Goal: Use online tool/utility: Utilize a website feature to perform a specific function

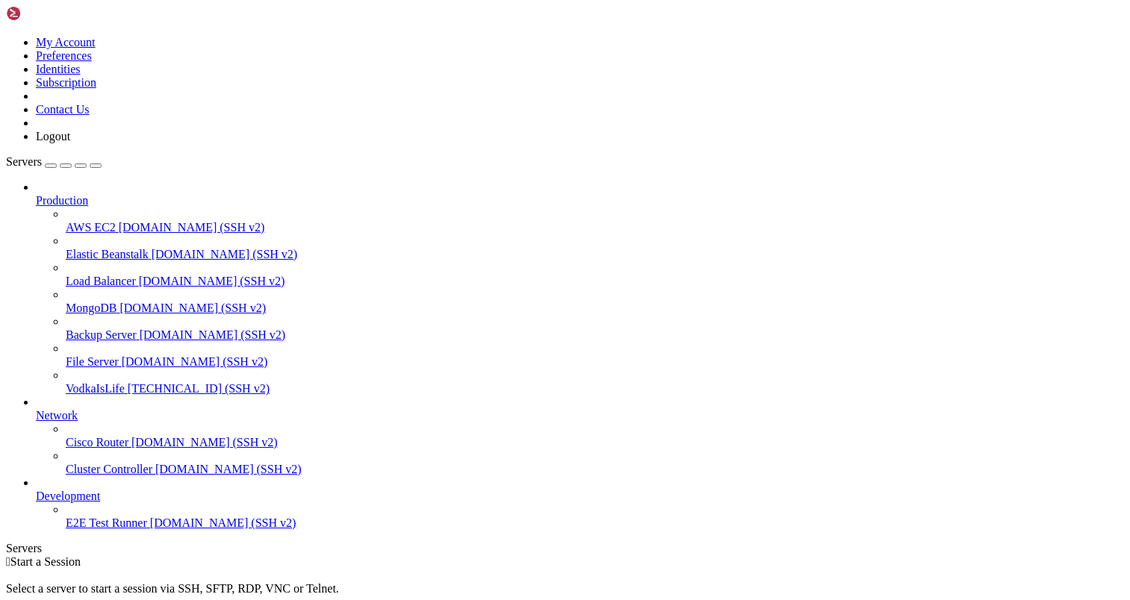
click at [128, 382] on span "[TECHNICAL_ID] (SSH v2)" at bounding box center [199, 388] width 142 height 13
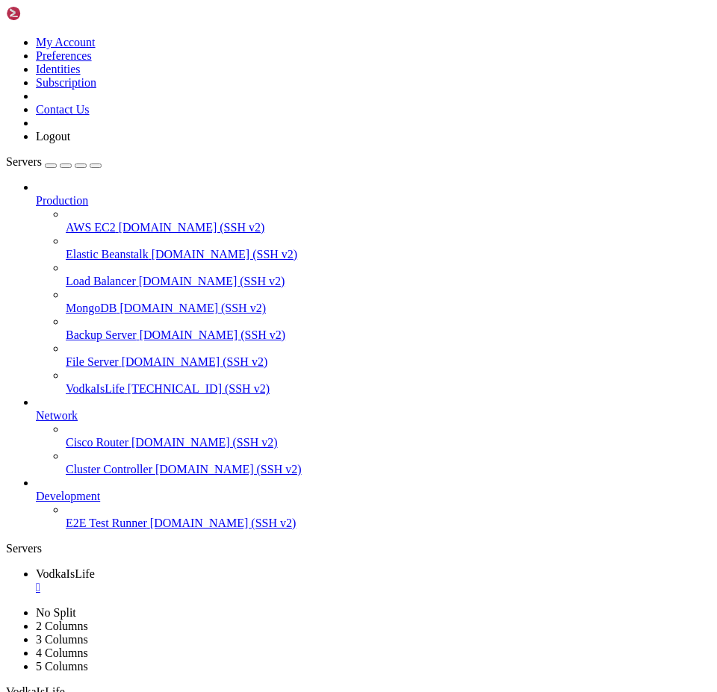
scroll to position [13, 0]
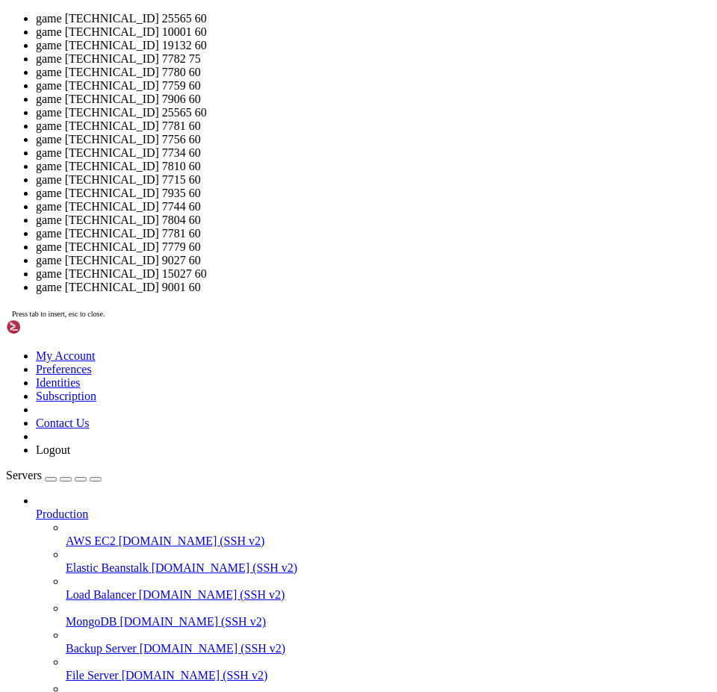
scroll to position [7, 1]
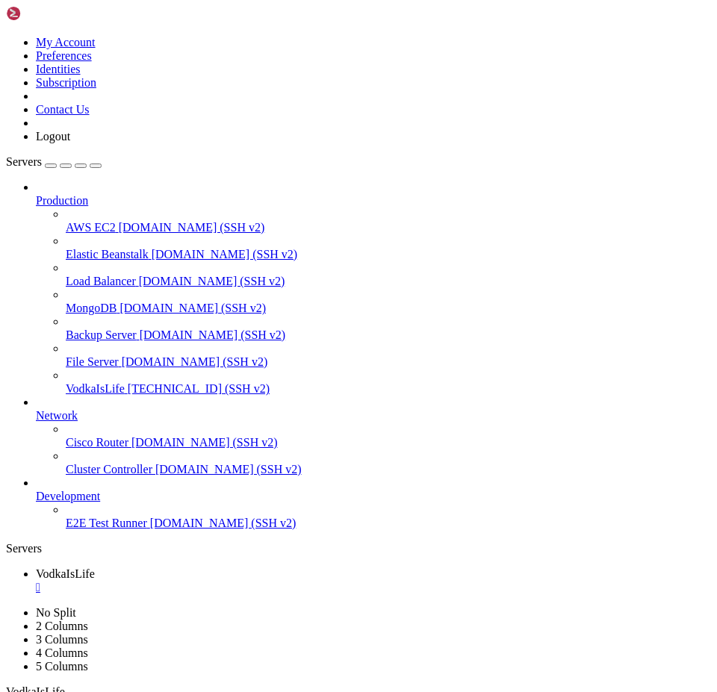
scroll to position [736, 0]
drag, startPoint x: 39, startPoint y: 440, endPoint x: 23, endPoint y: 441, distance: 15.8
click at [66, 436] on icon at bounding box center [66, 436] width 0 height 0
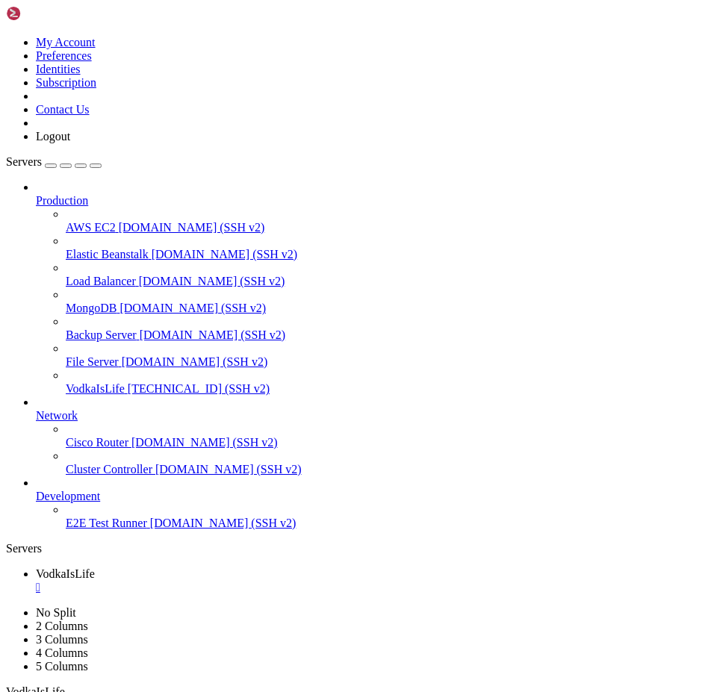
drag, startPoint x: 476, startPoint y: 1486, endPoint x: 289, endPoint y: 1417, distance: 199.9
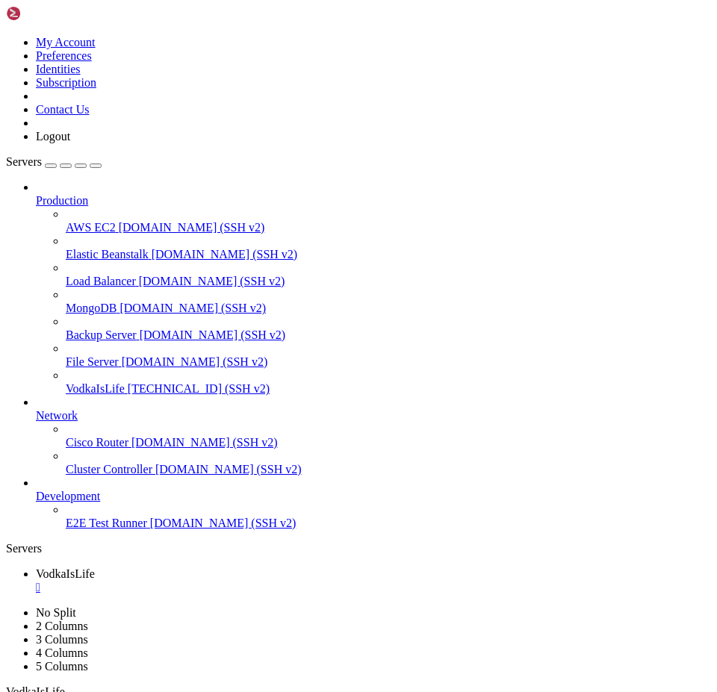
scroll to position [1181, 0]
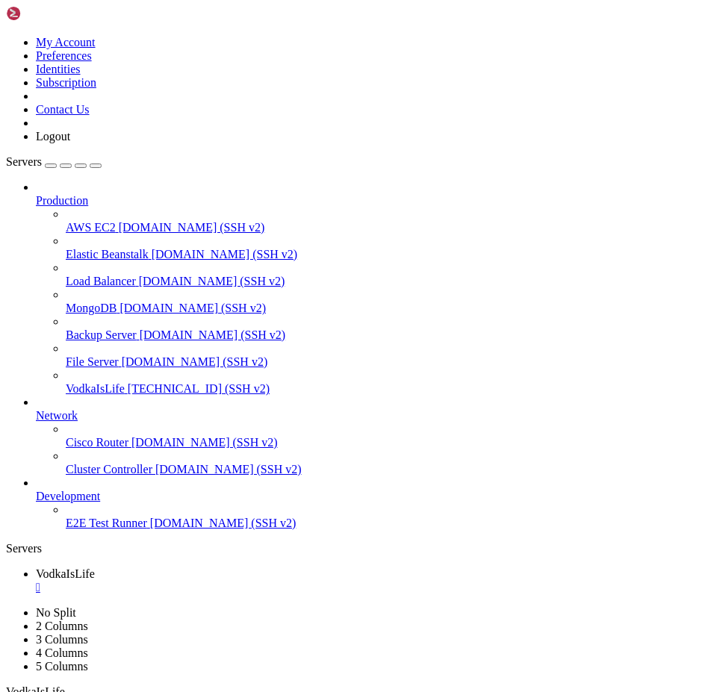
drag, startPoint x: 432, startPoint y: 1488, endPoint x: 240, endPoint y: 1418, distance: 204.3
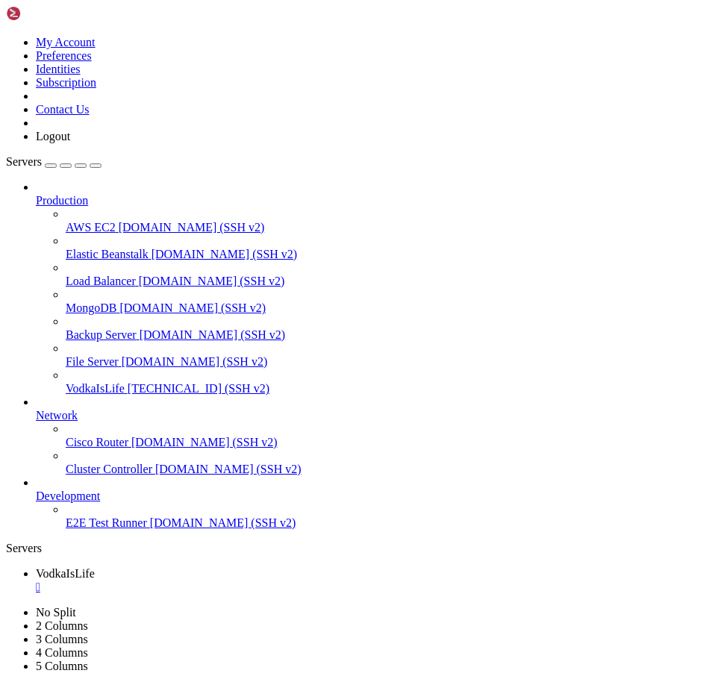
scroll to position [2691, 0]
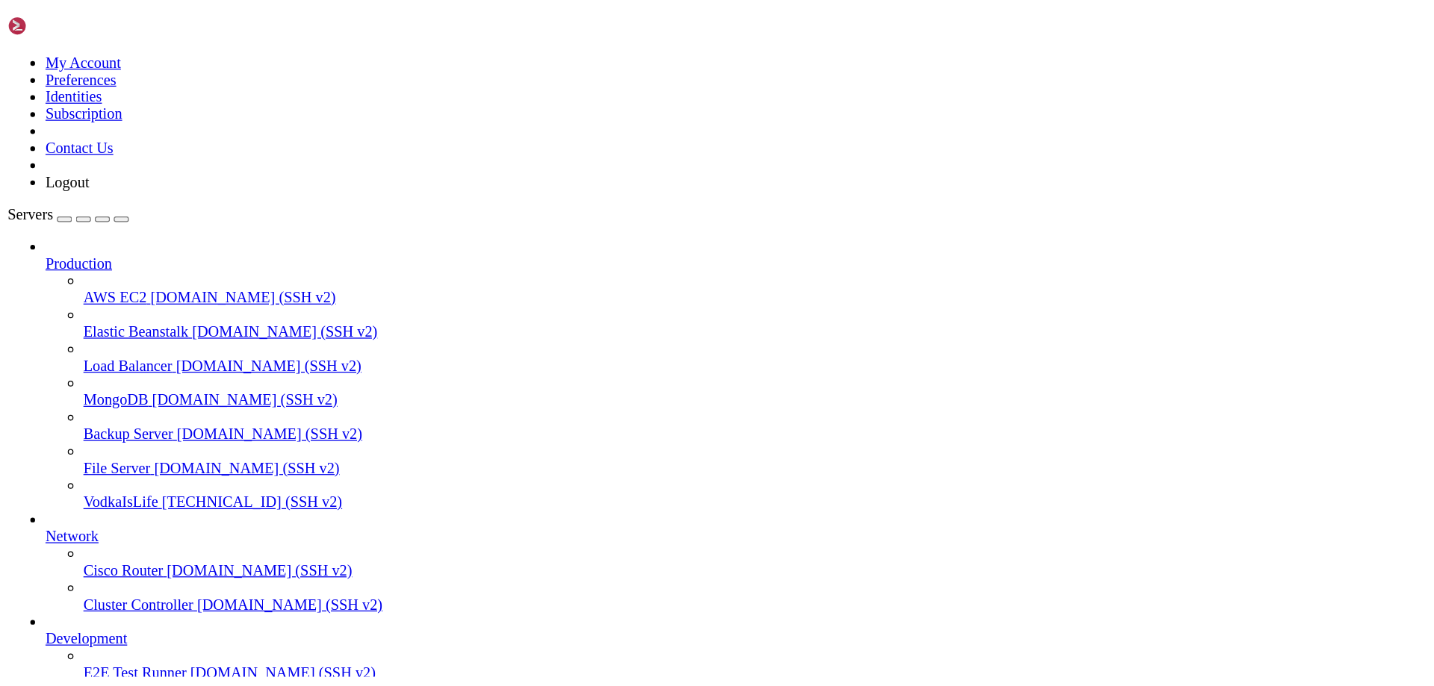
scroll to position [3234, 0]
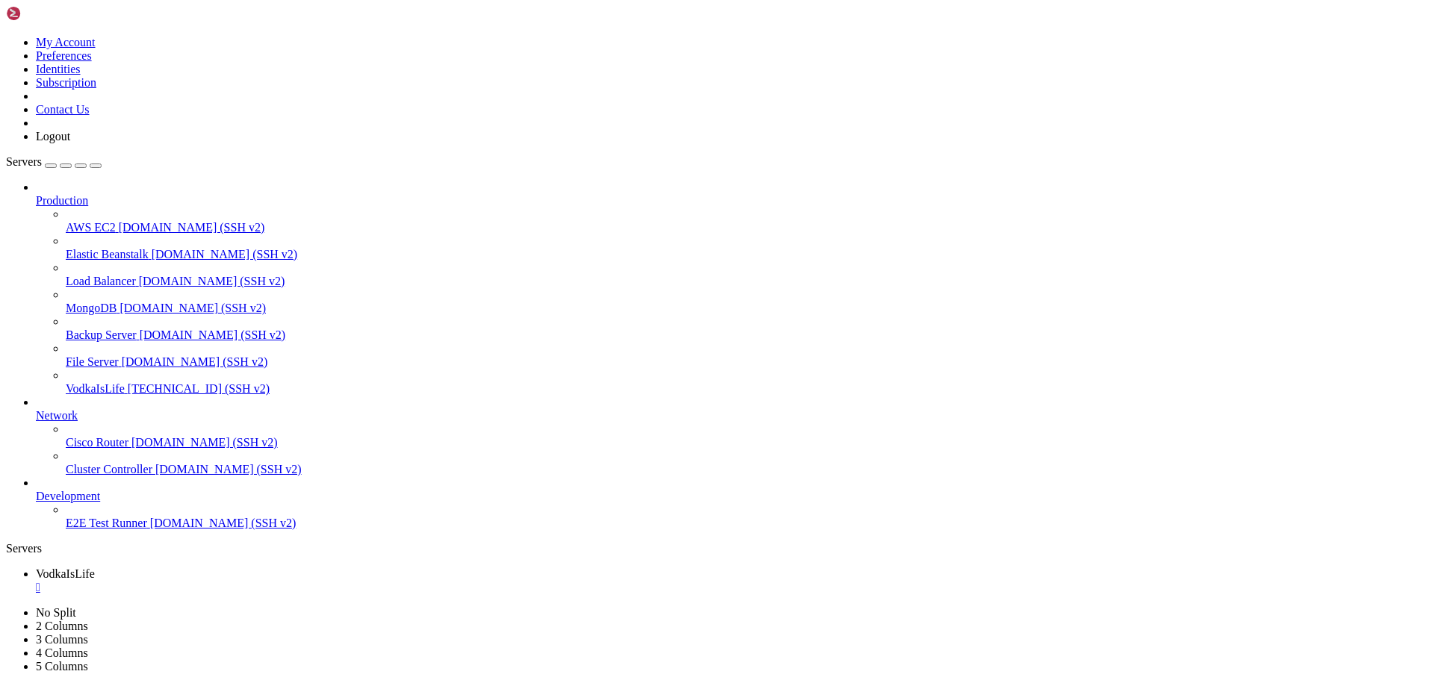
scroll to position [4189, 0]
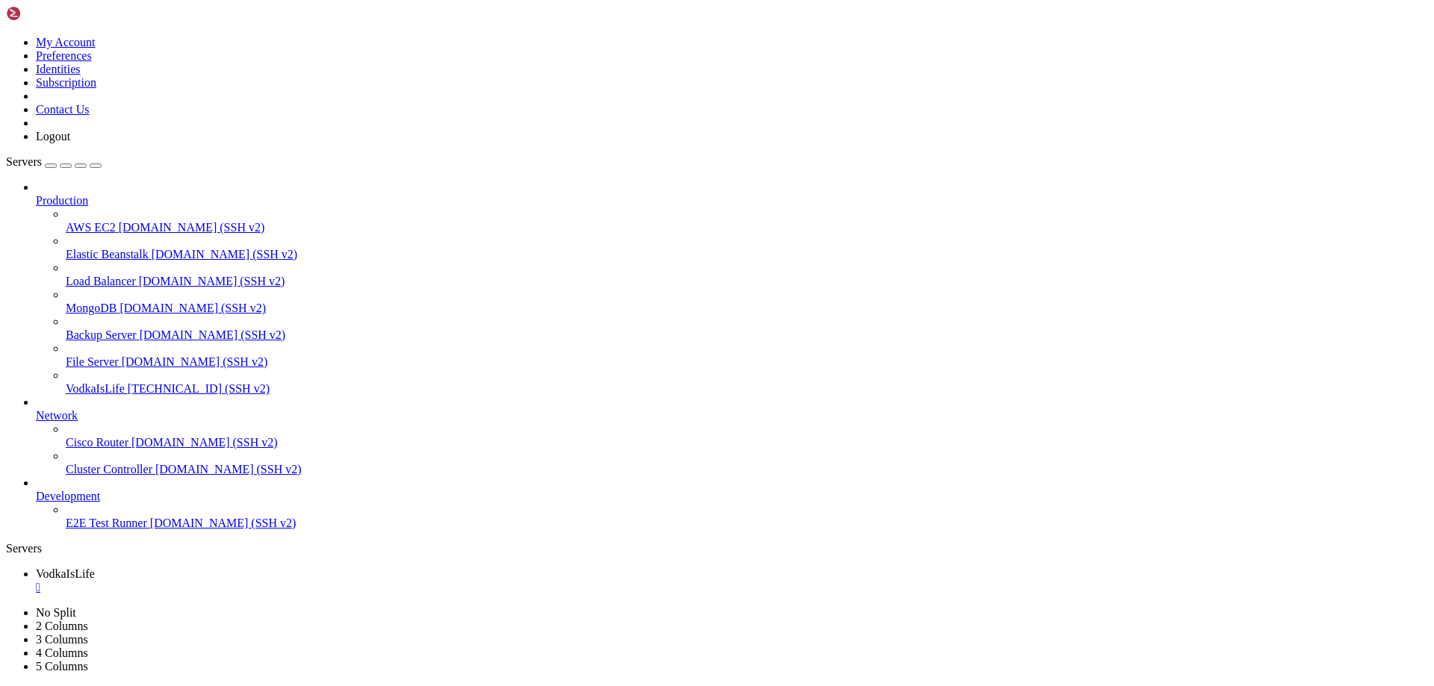
scroll to position [3448, 0]
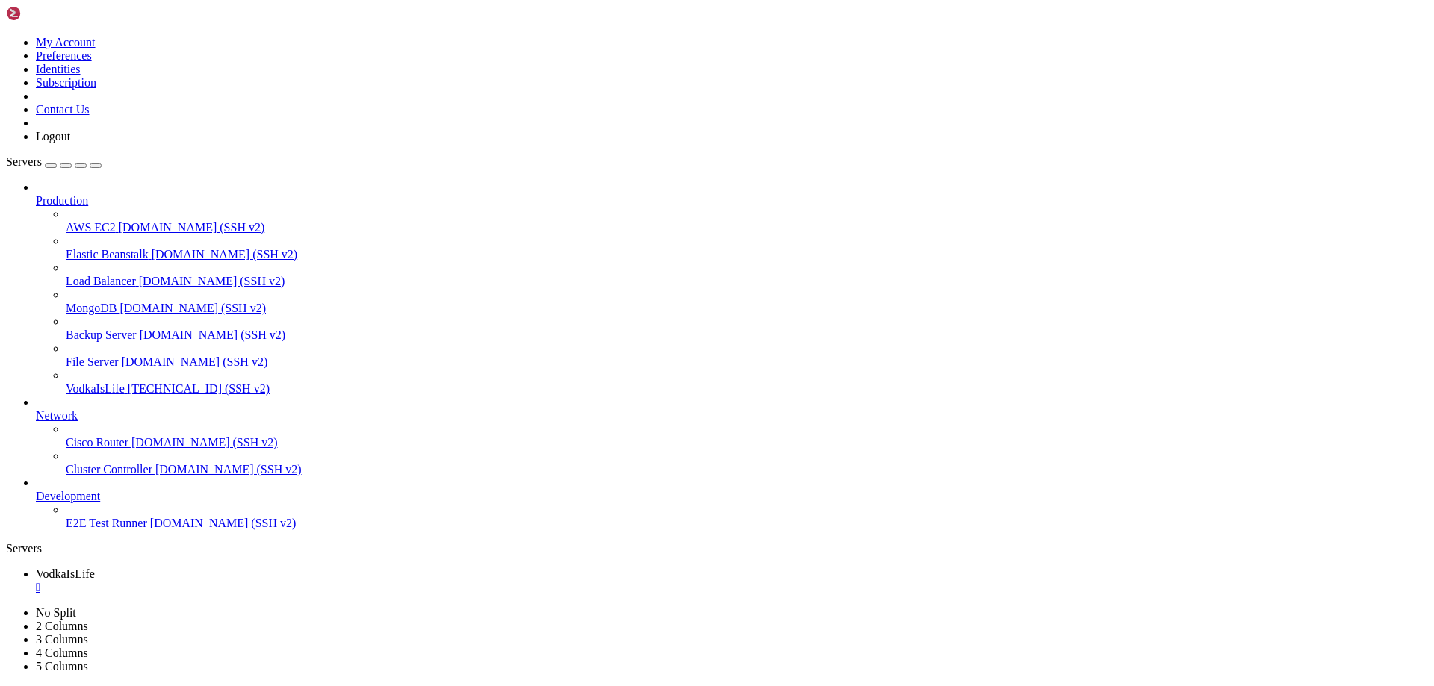
scroll to position [6385, 0]
drag, startPoint x: 214, startPoint y: 1378, endPoint x: 218, endPoint y: 1390, distance: 12.5
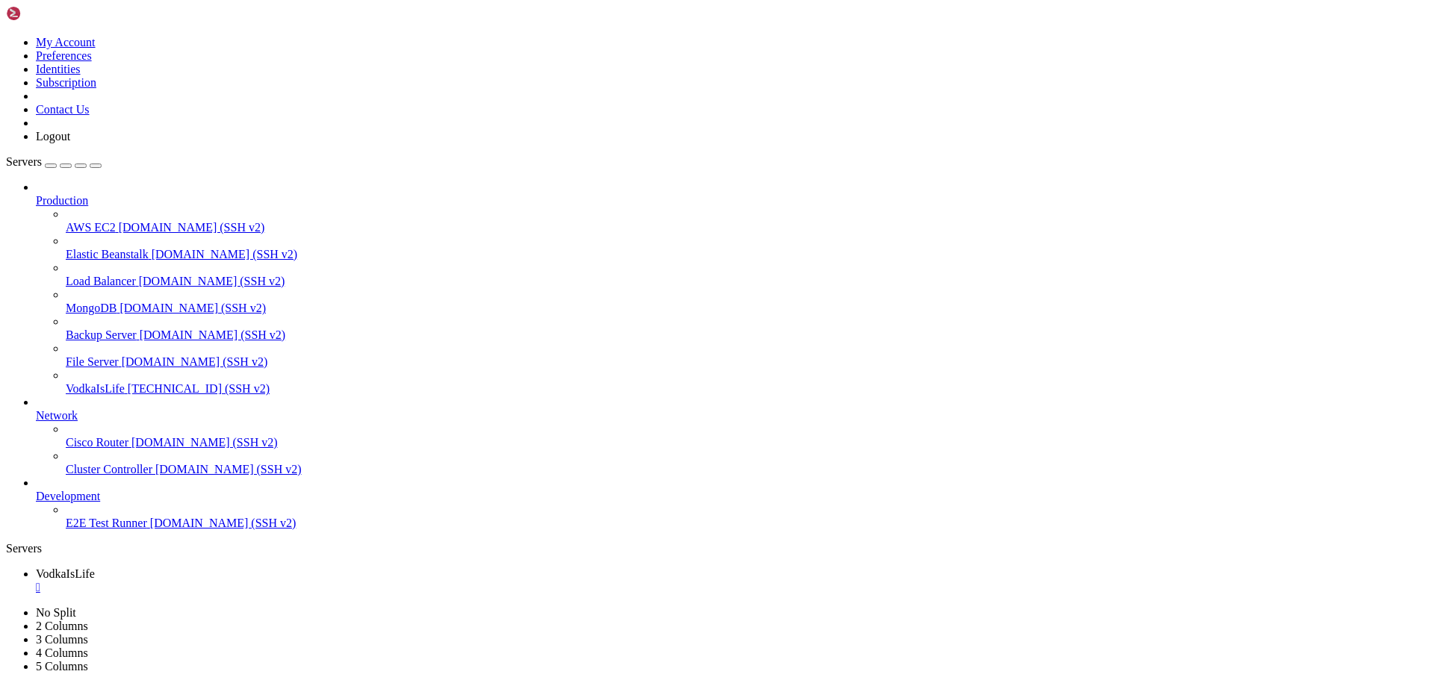
drag, startPoint x: 302, startPoint y: 1249, endPoint x: 296, endPoint y: 1288, distance: 40.1
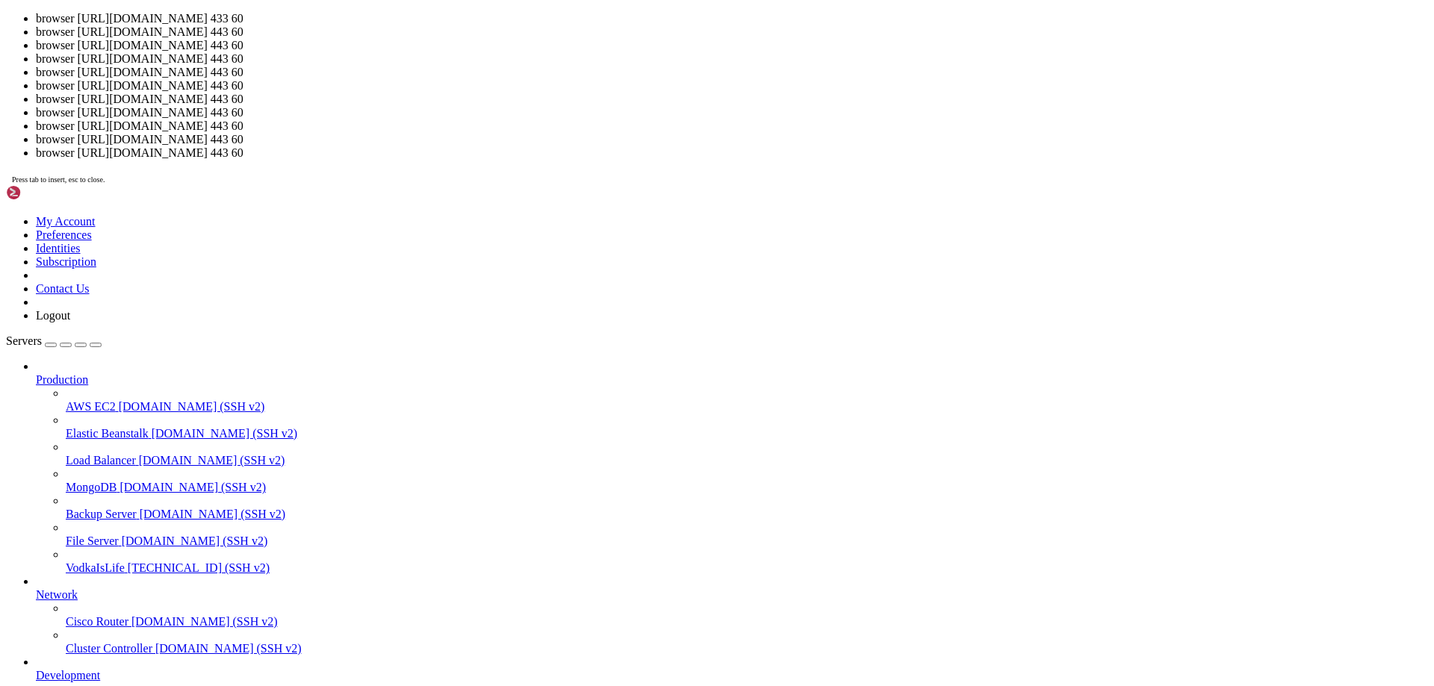
scroll to position [8962, 0]
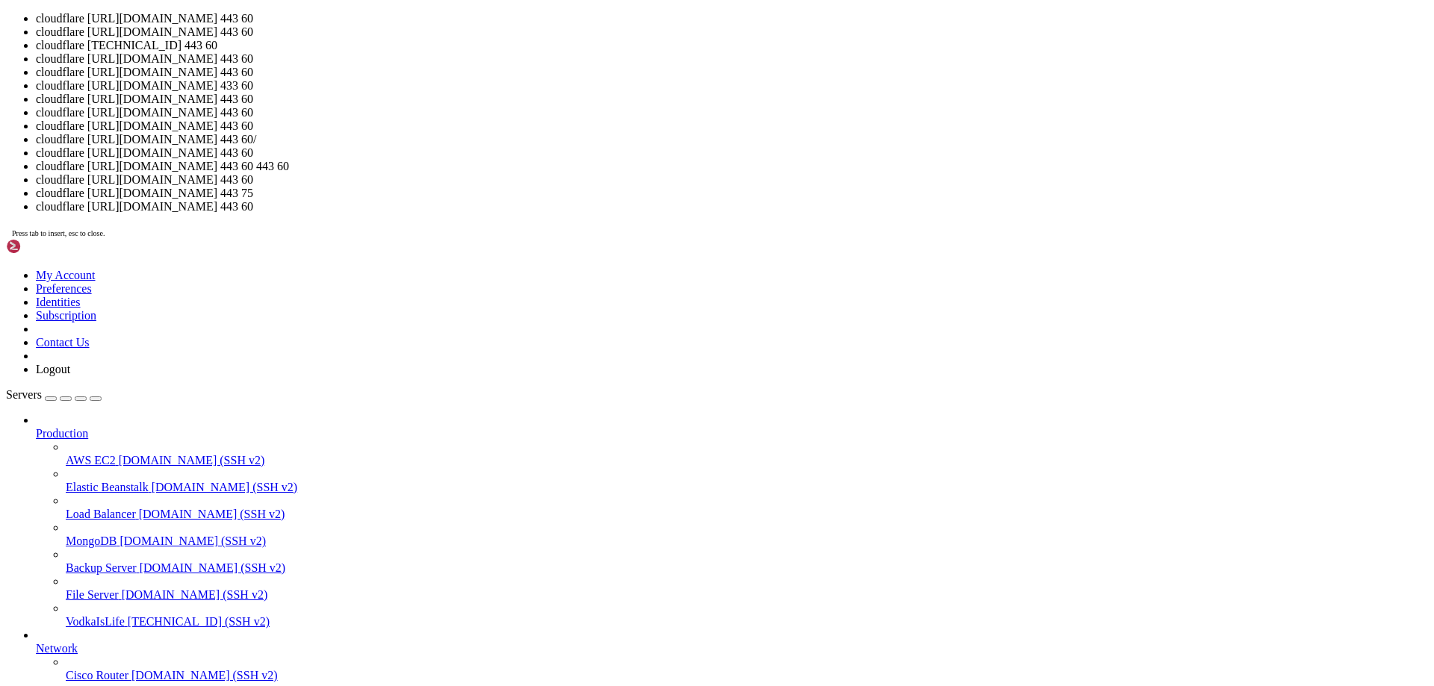
drag, startPoint x: 355, startPoint y: 1654, endPoint x: 368, endPoint y: 1650, distance: 13.2
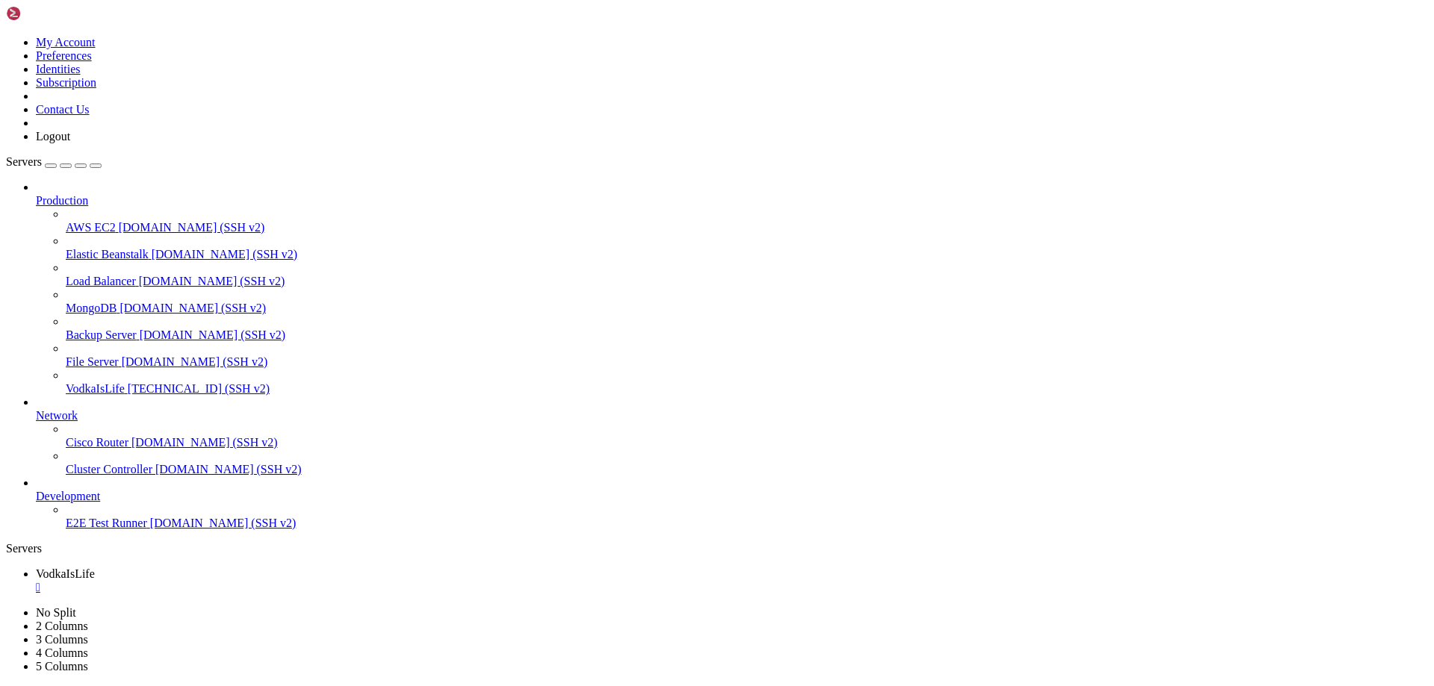
scroll to position [9330, 0]
click at [279, 581] on div "" at bounding box center [732, 587] width 1392 height 13
click at [128, 382] on span "[TECHNICAL_ID] (SSH v2)" at bounding box center [199, 388] width 142 height 13
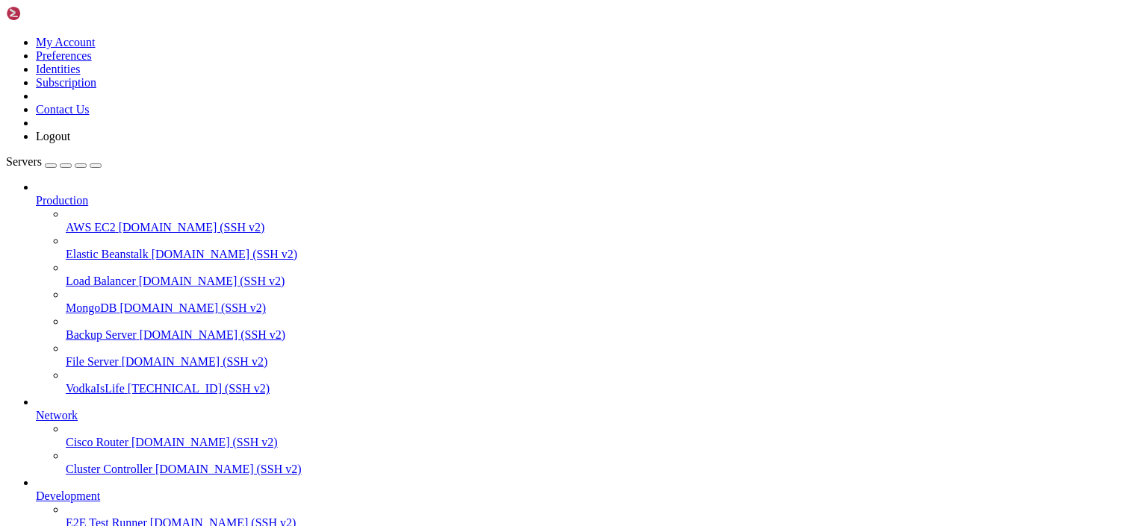
click at [128, 382] on span "[TECHNICAL_ID] (SSH v2)" at bounding box center [199, 388] width 142 height 13
click at [66, 355] on link "File Server demo.shellngn.com (SSH v2)" at bounding box center [595, 361] width 1058 height 13
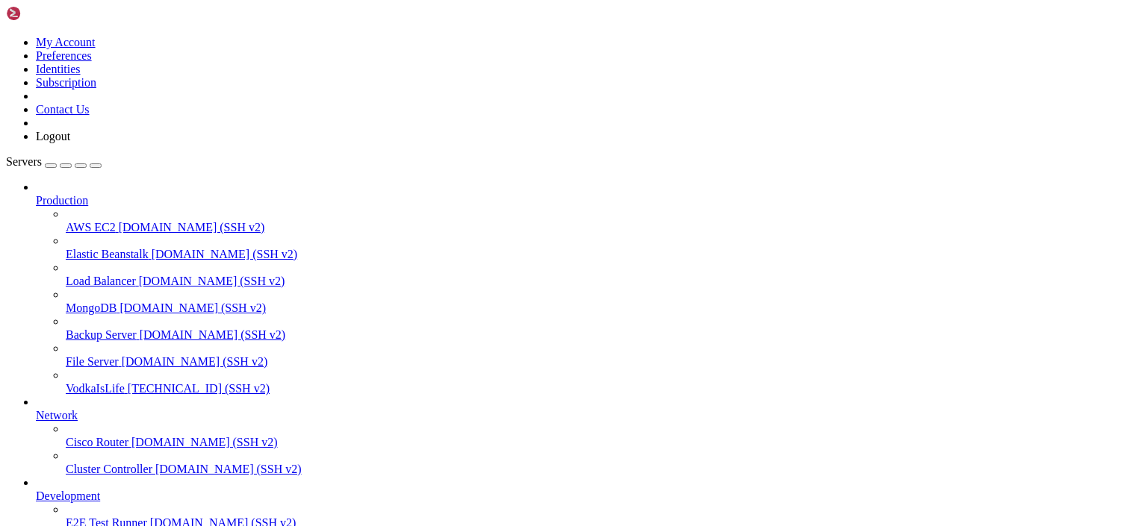
scroll to position [0, 0]
click at [99, 329] on link "Backup Server demo.shellngn.com (SSH v2)" at bounding box center [595, 335] width 1058 height 13
click at [87, 275] on link "Load Balancer demo.shellngn.com (SSH v2)" at bounding box center [595, 281] width 1058 height 13
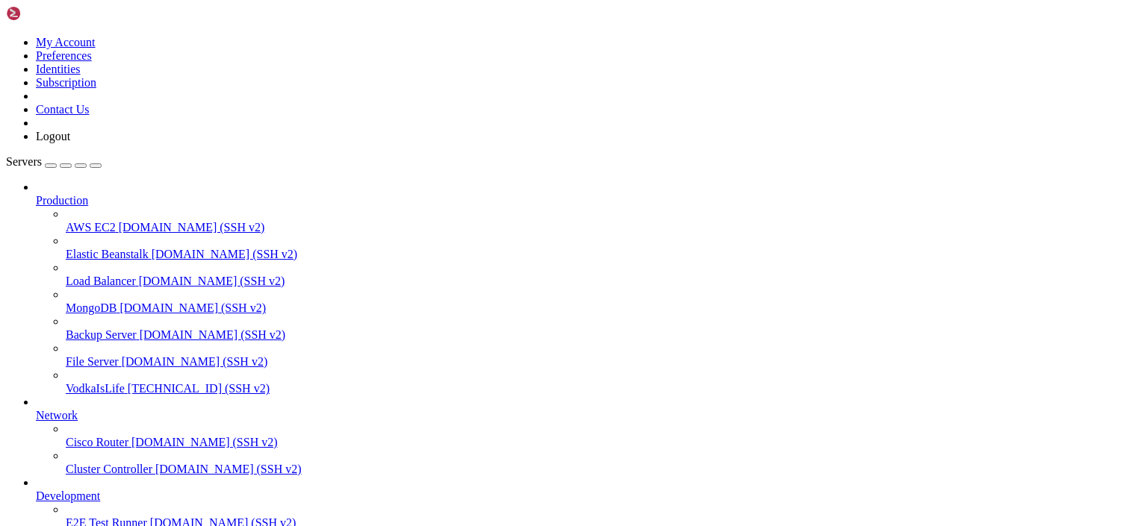
click at [128, 436] on span "Cisco Router" at bounding box center [97, 442] width 63 height 13
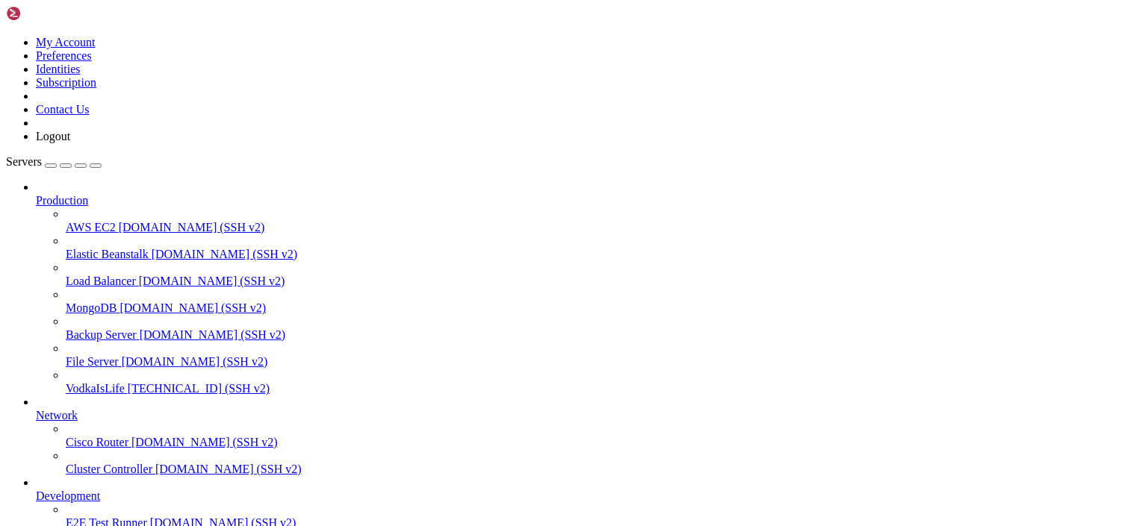
click at [128, 436] on span "Cisco Router" at bounding box center [97, 442] width 63 height 13
click at [66, 517] on icon at bounding box center [66, 517] width 0 height 0
click at [147, 517] on span "E2E Test Runner" at bounding box center [106, 523] width 81 height 13
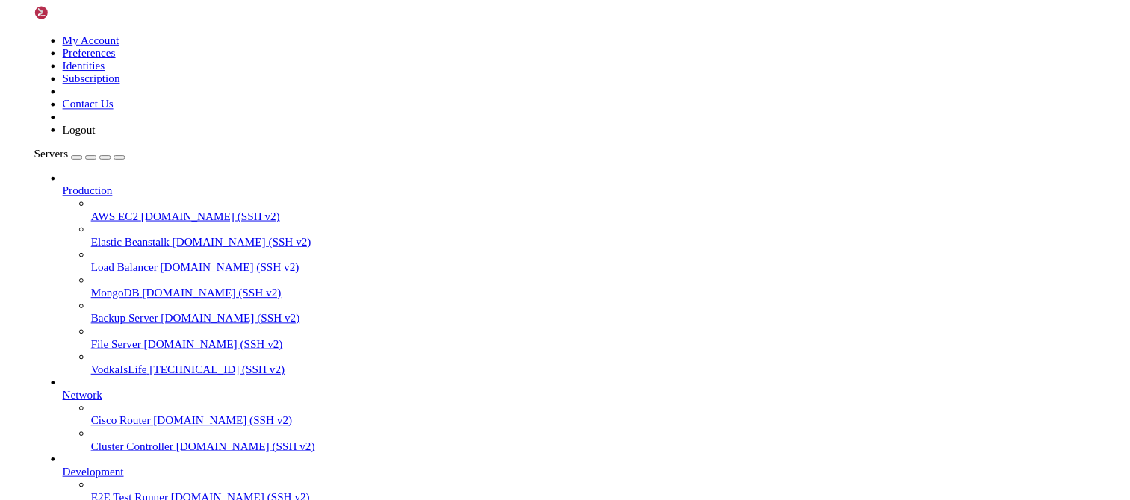
scroll to position [0, 0]
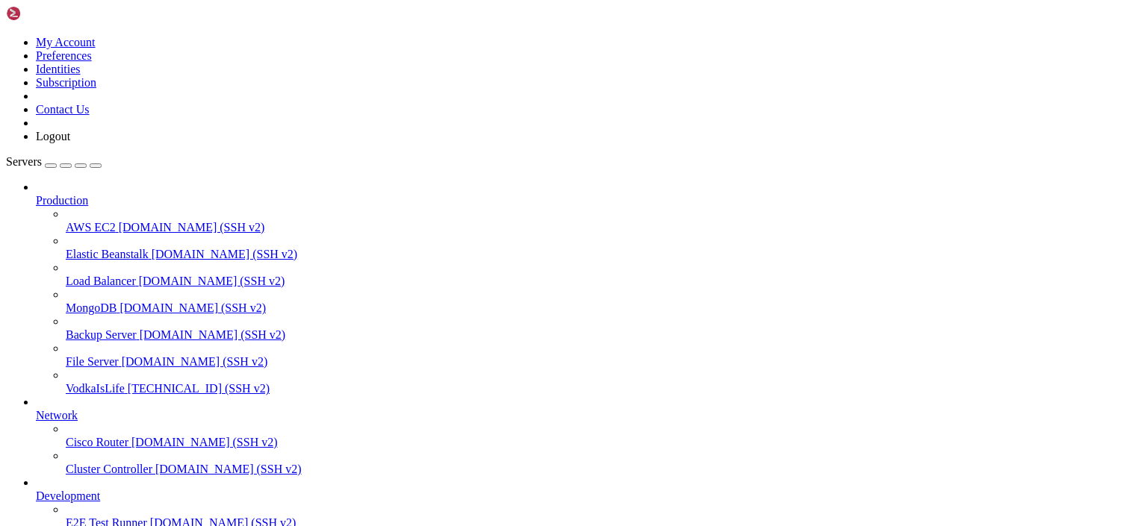
click at [147, 517] on span "E2E Test Runner" at bounding box center [106, 523] width 81 height 13
drag, startPoint x: 390, startPoint y: 16, endPoint x: 398, endPoint y: 19, distance: 8.5
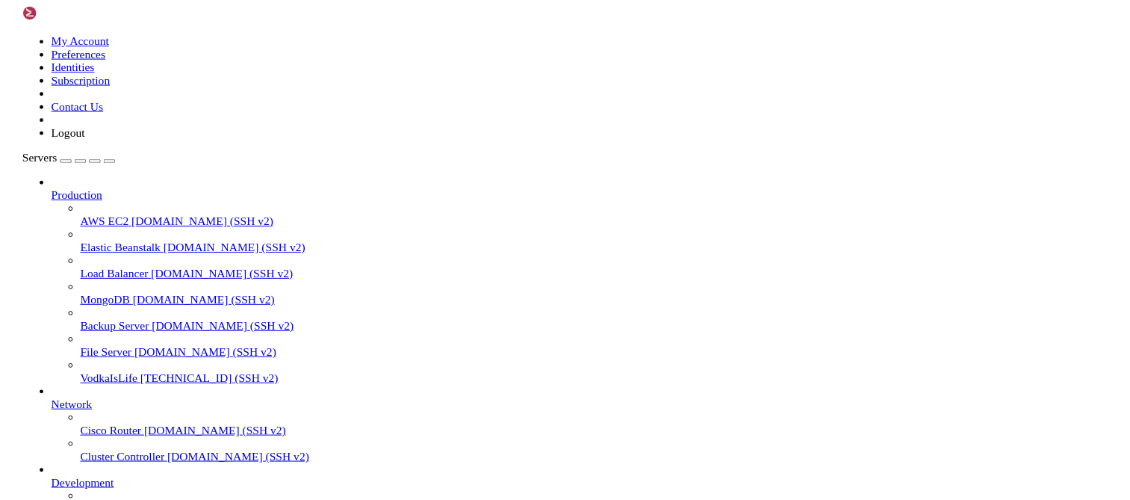
scroll to position [508, 0]
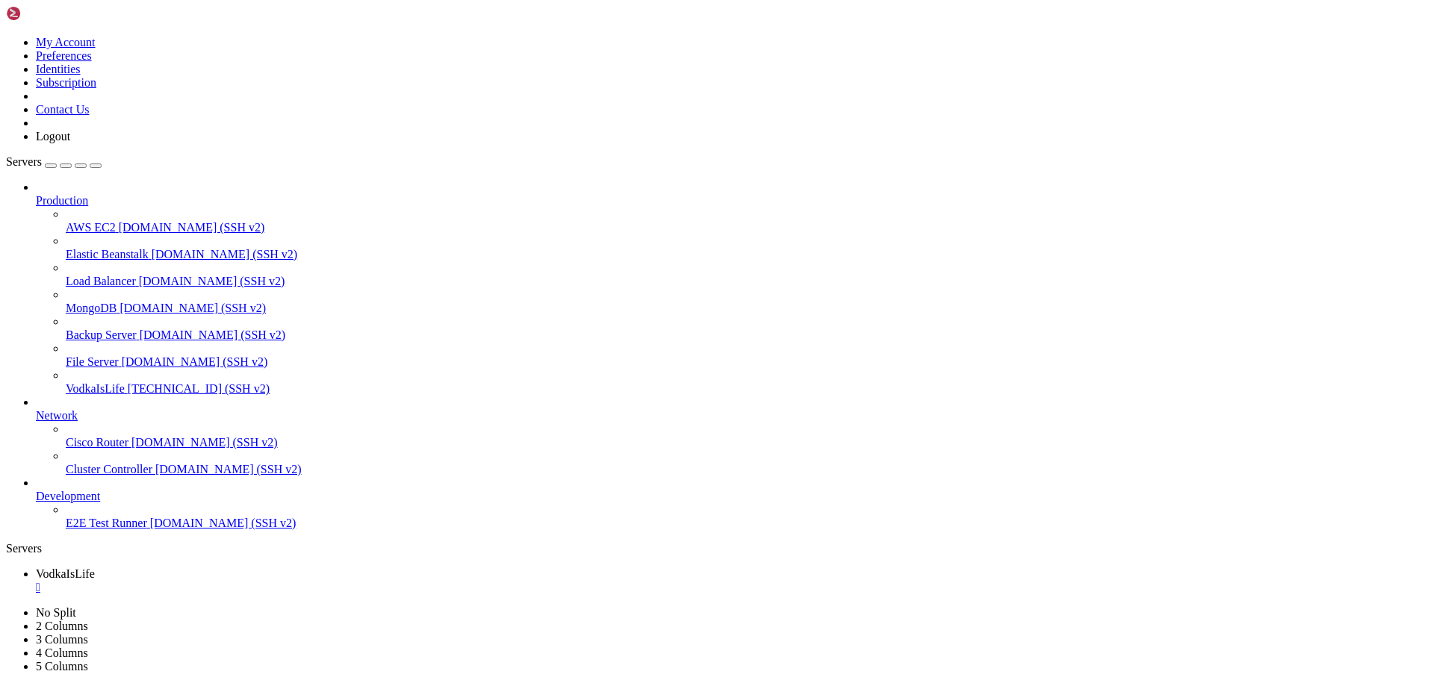
scroll to position [317, 0]
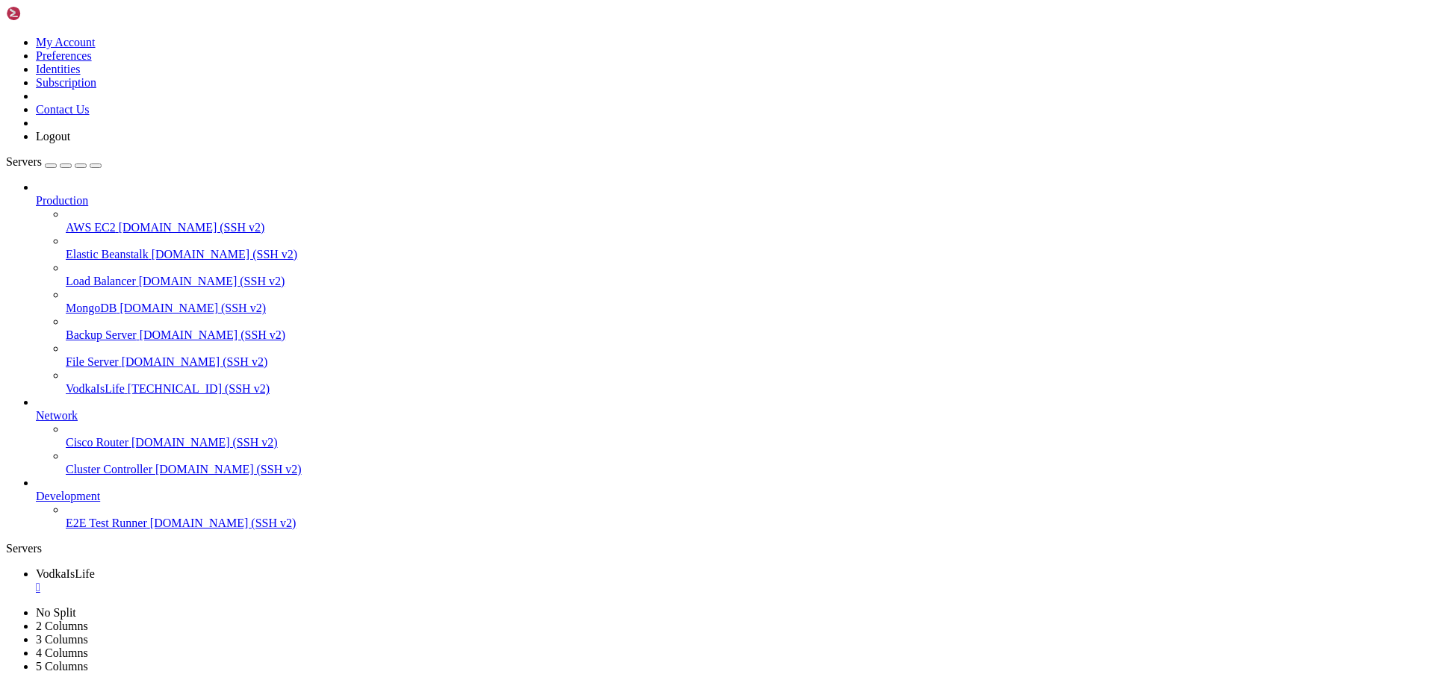
drag, startPoint x: 290, startPoint y: 1411, endPoint x: 283, endPoint y: 1409, distance: 7.8
drag, startPoint x: 119, startPoint y: 1384, endPoint x: 148, endPoint y: 1394, distance: 30.2
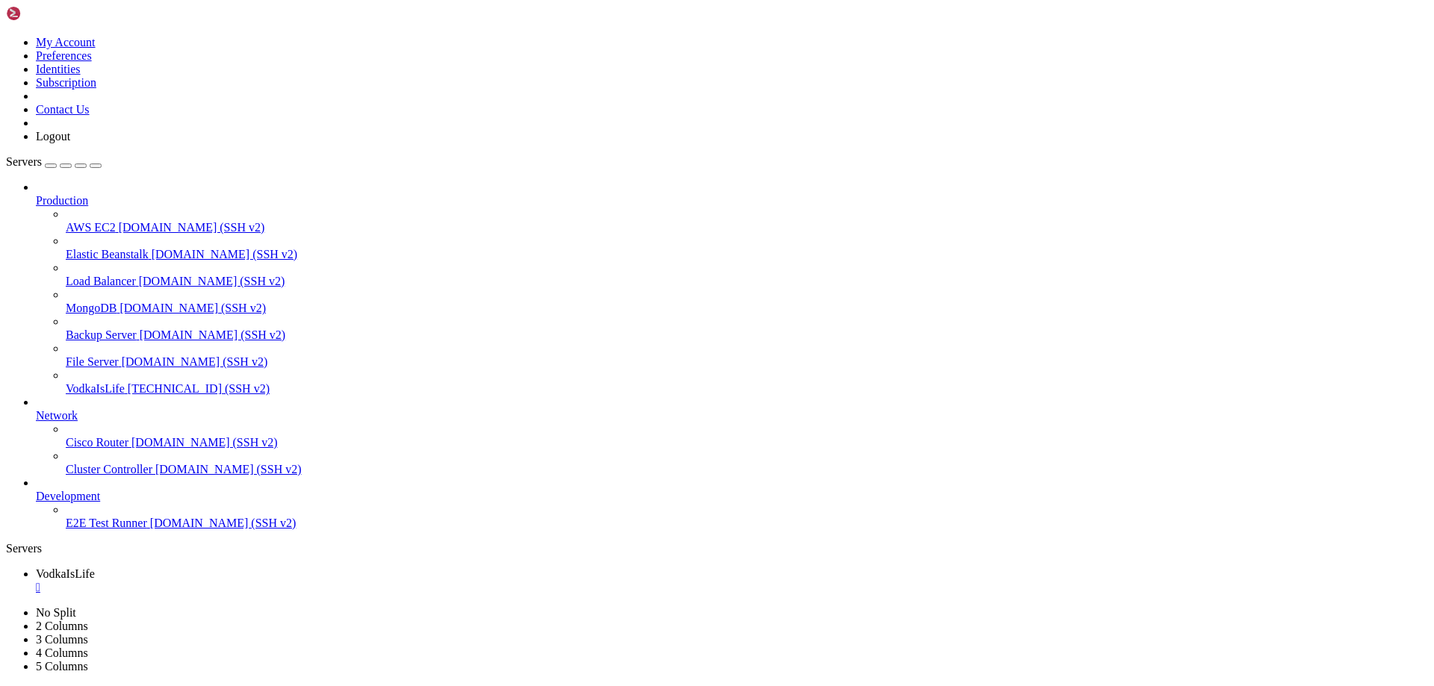
scroll to position [1092, 0]
